Goal: Task Accomplishment & Management: Manage account settings

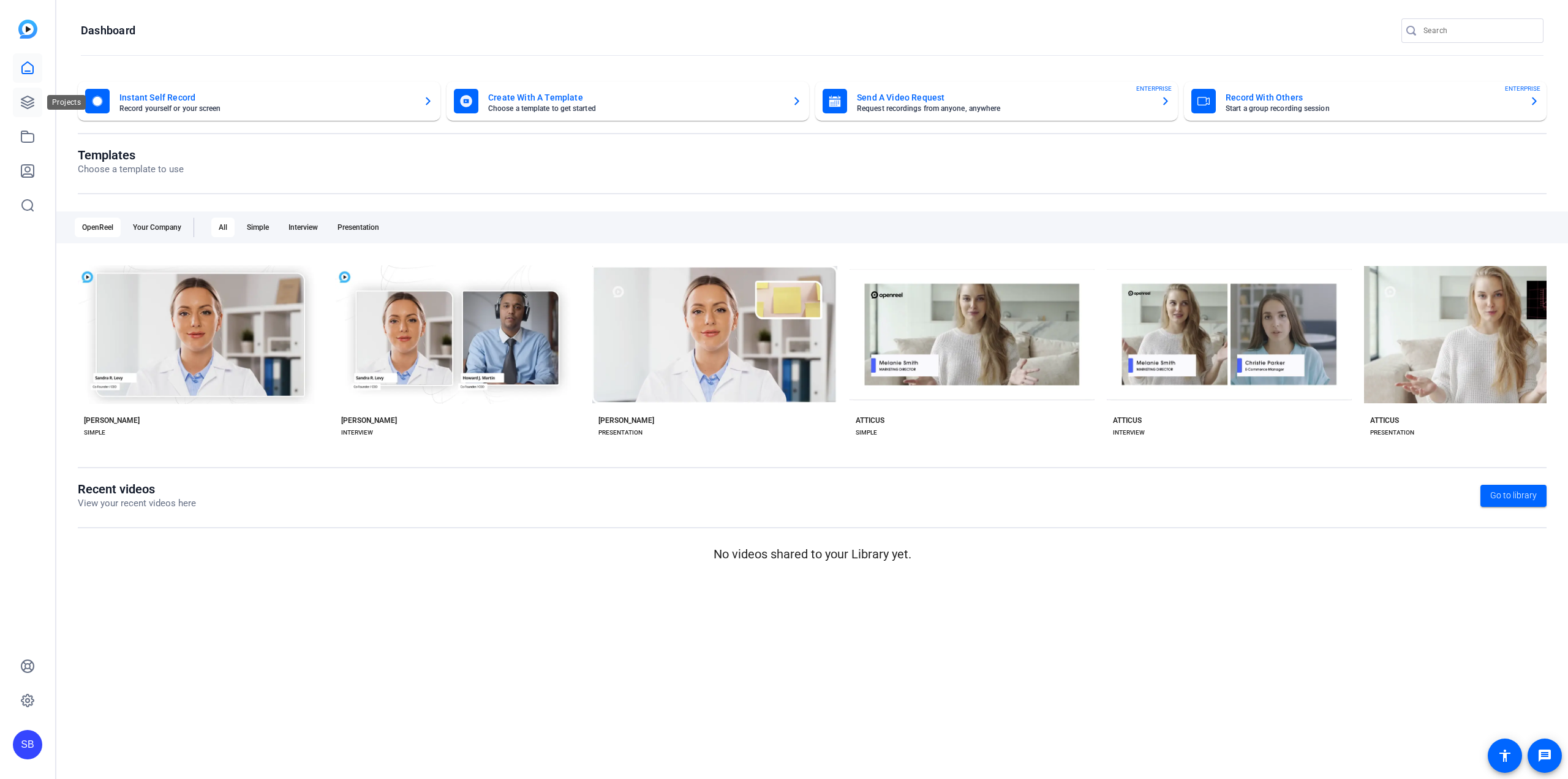
click at [31, 104] on icon at bounding box center [28, 102] width 12 height 12
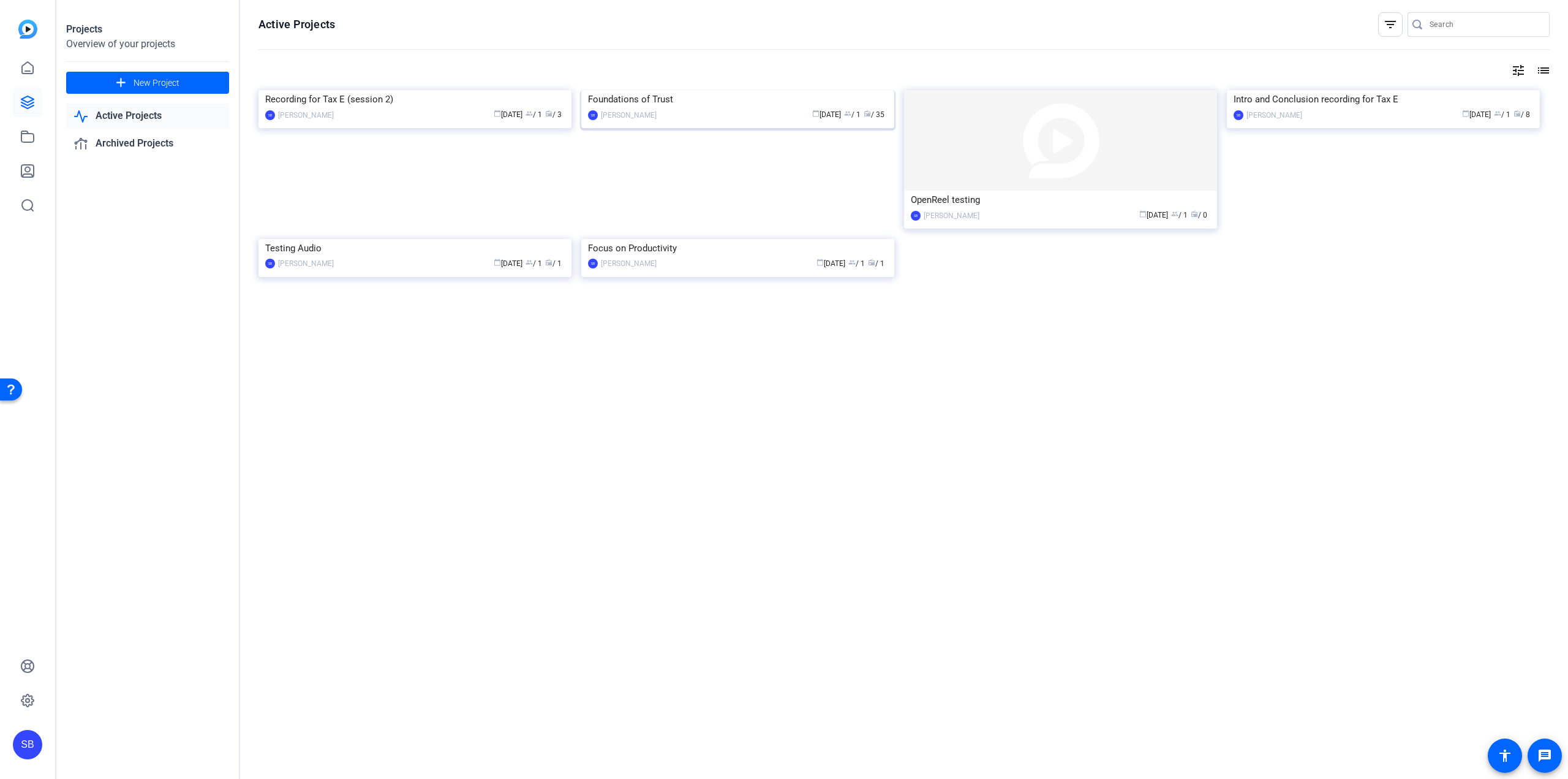
click at [718, 109] on div "Foundations of Trust" at bounding box center [737, 99] width 299 height 19
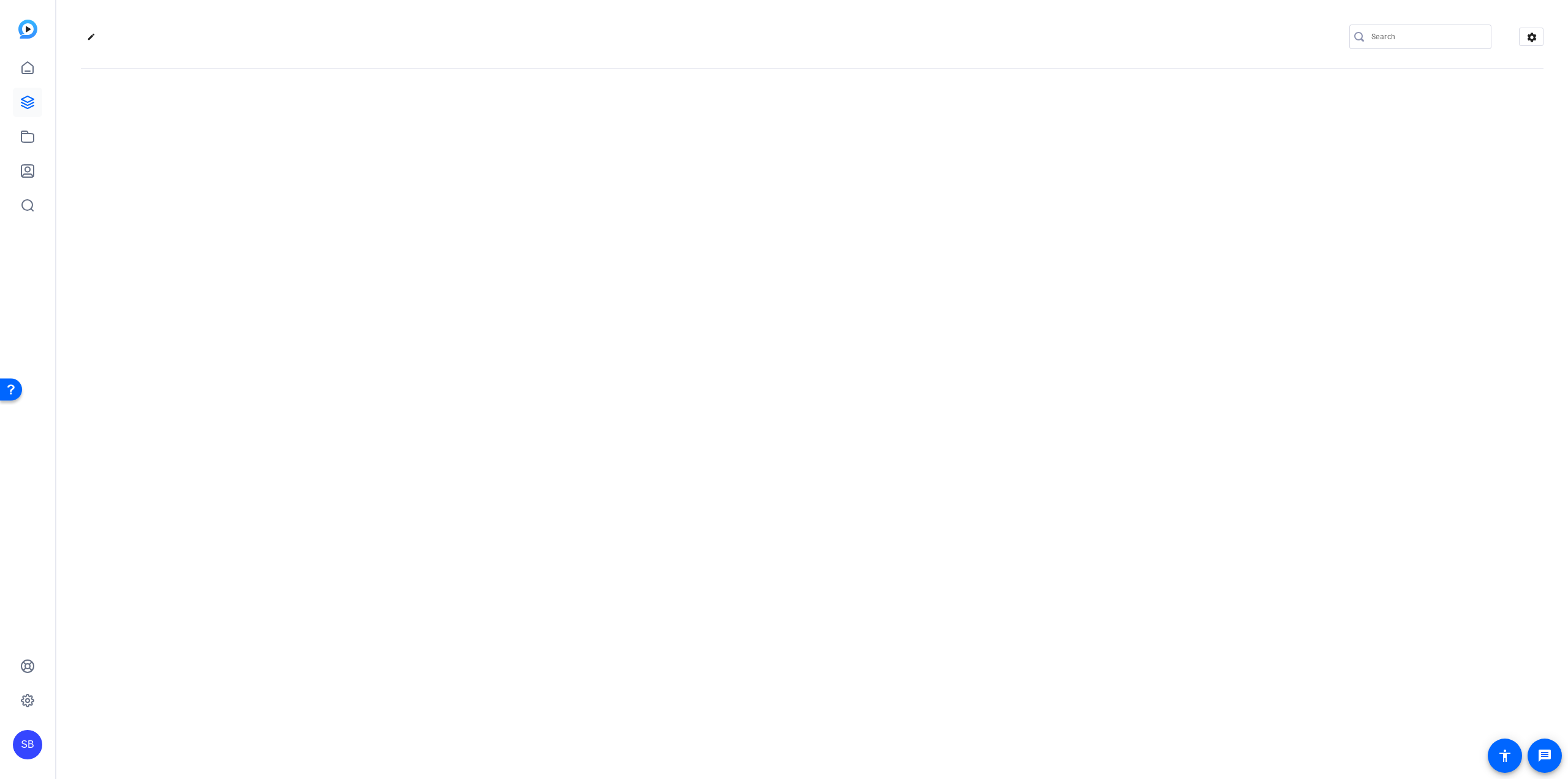
click at [718, 200] on div "edit settings" at bounding box center [813, 389] width 1512 height 779
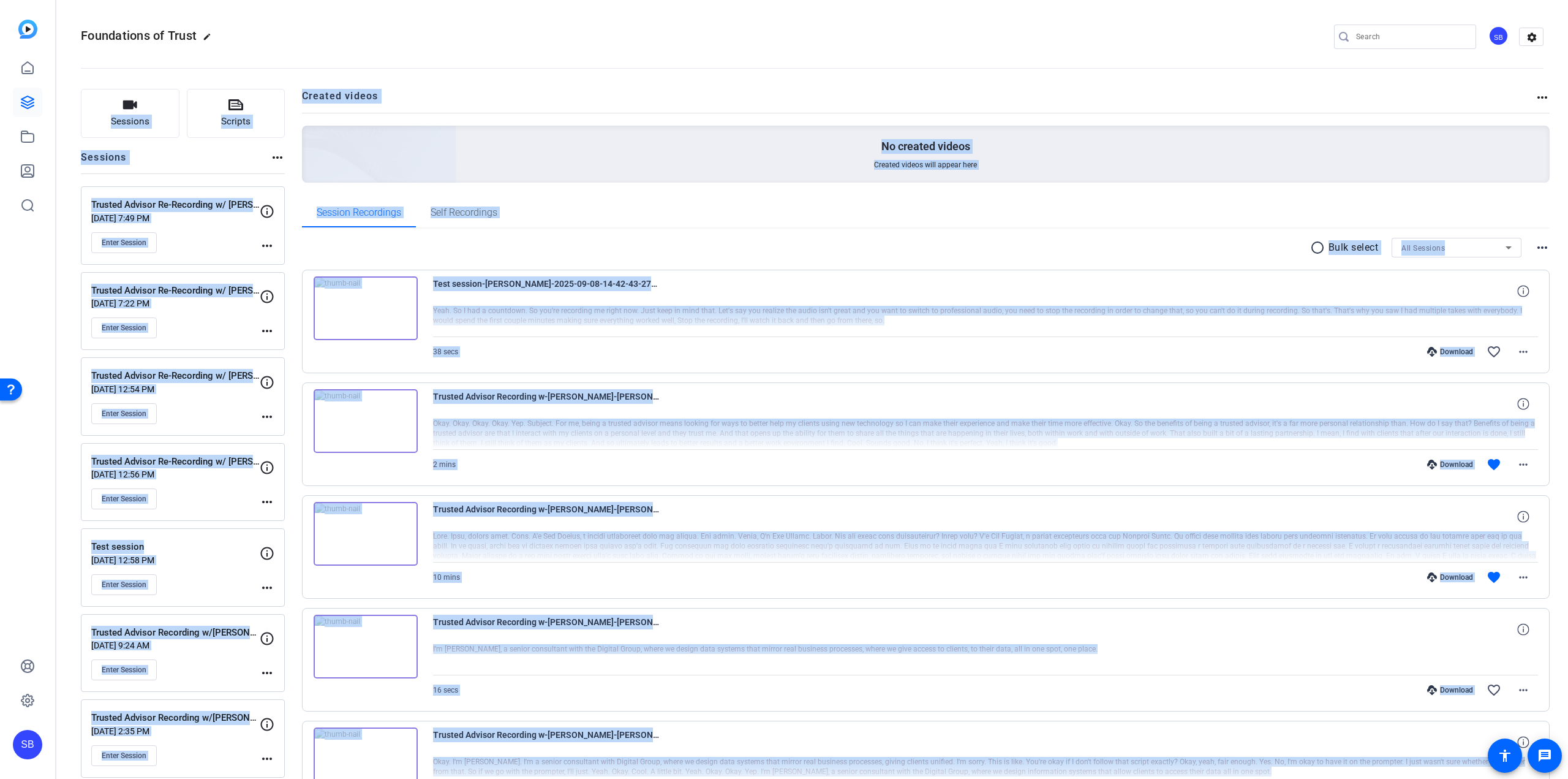
drag, startPoint x: 718, startPoint y: 200, endPoint x: 720, endPoint y: 180, distance: 20.1
click at [721, 174] on div "No created videos Created videos will appear here" at bounding box center [926, 154] width 1248 height 57
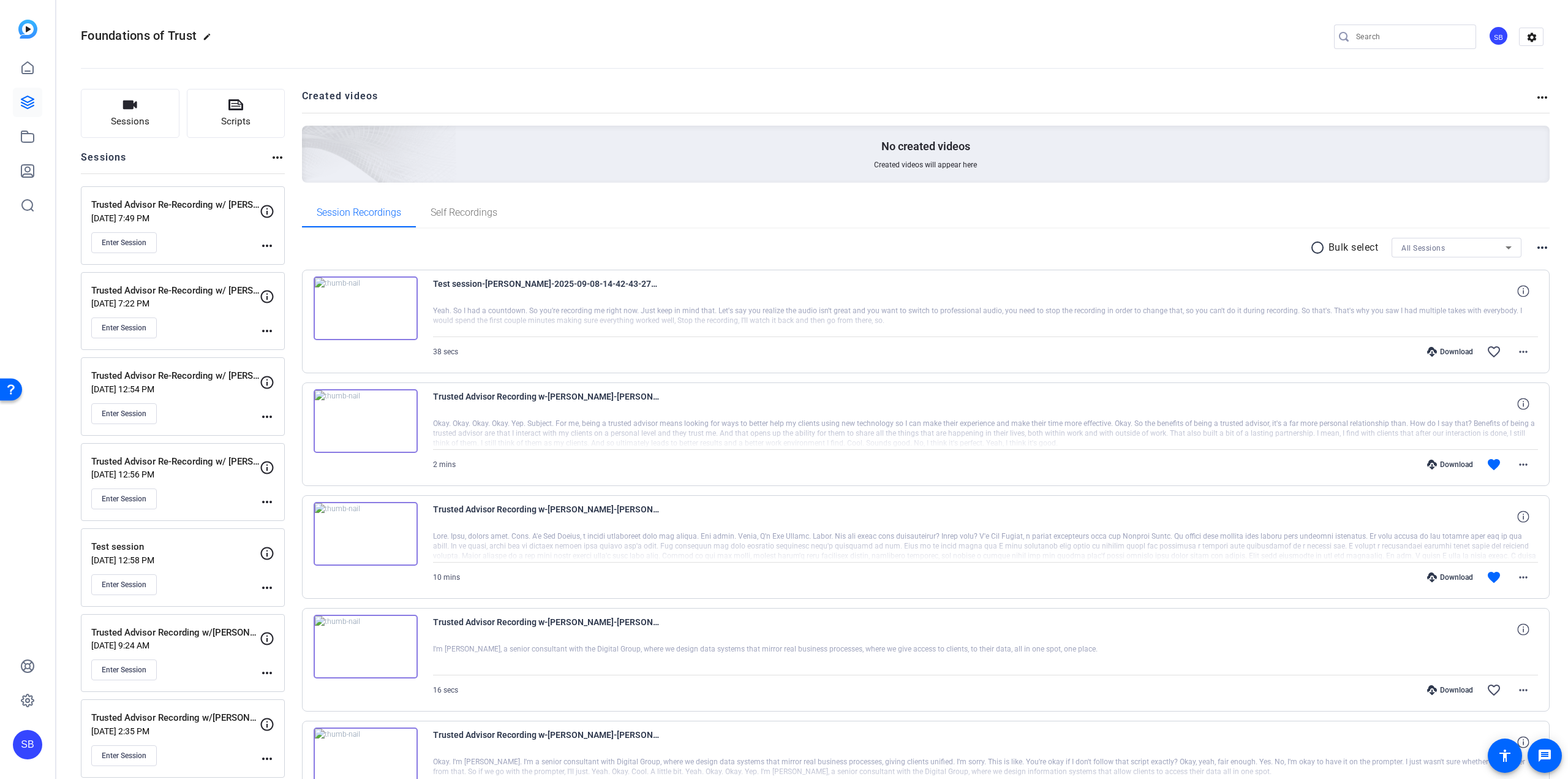
click at [1493, 35] on div "SB" at bounding box center [1498, 35] width 20 height 20
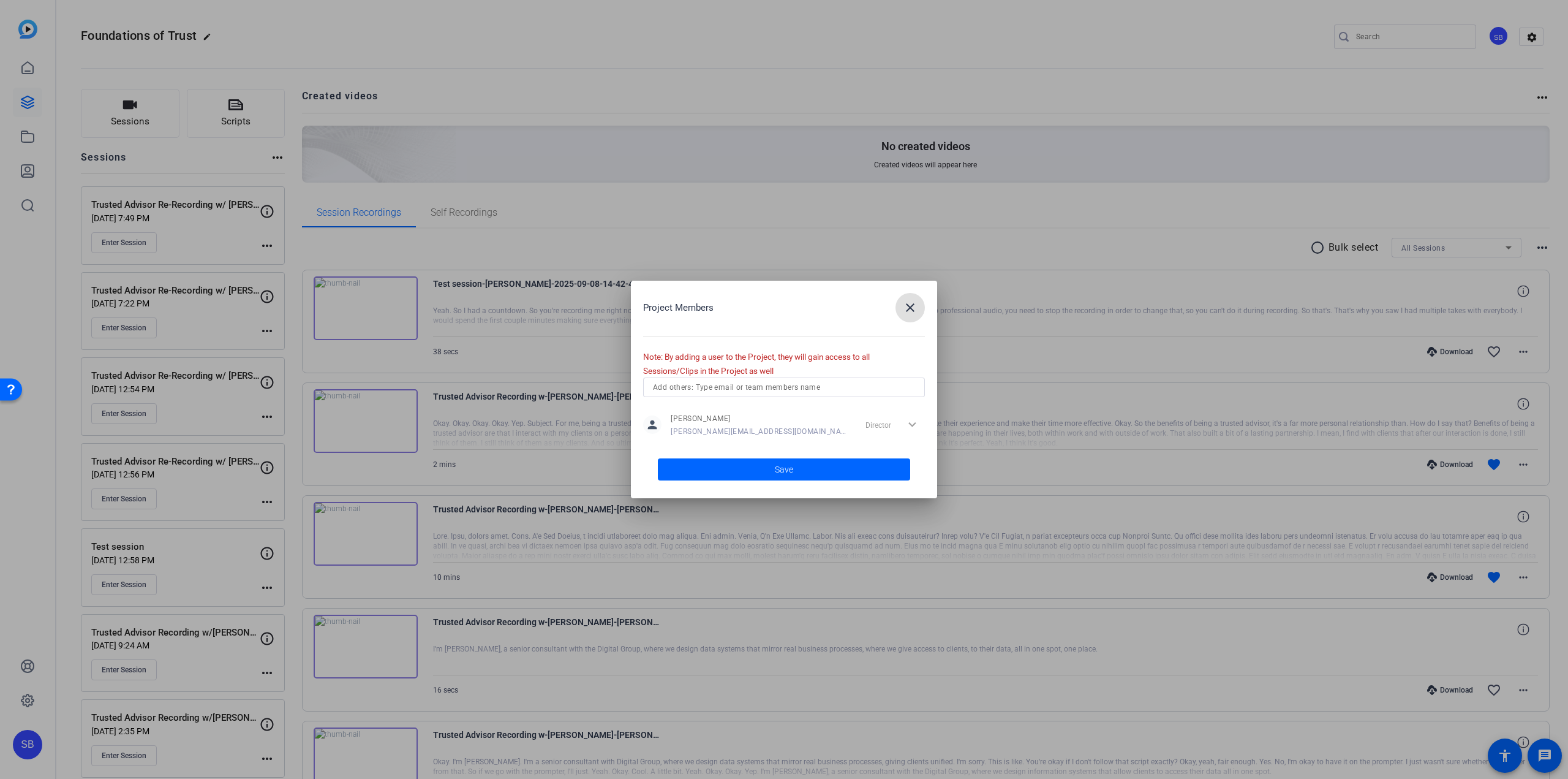
click at [911, 310] on mat-icon "close" at bounding box center [910, 307] width 15 height 15
